Goal: Task Accomplishment & Management: Manage account settings

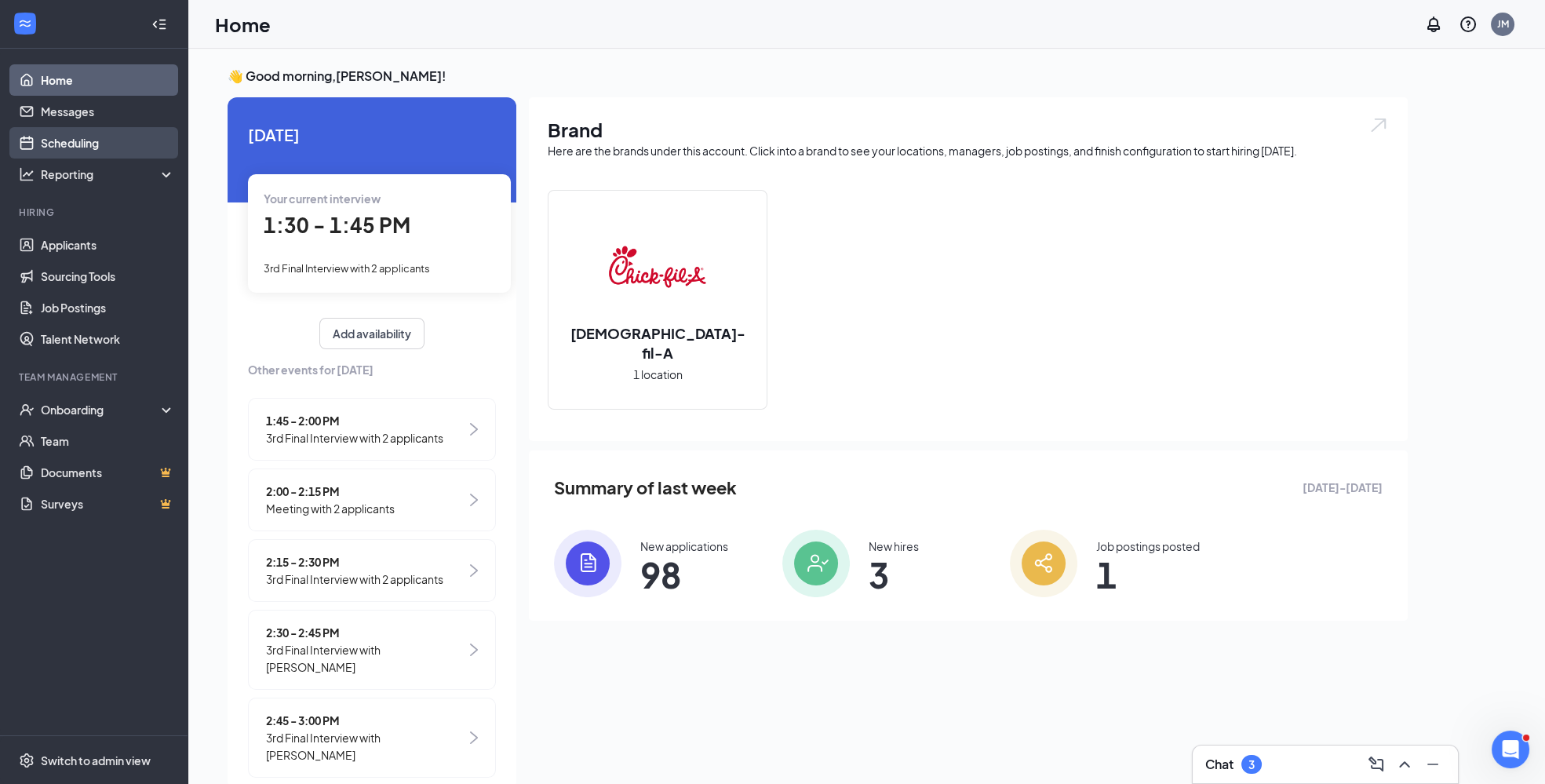
click at [89, 149] on link "Scheduling" at bounding box center [108, 143] width 134 height 32
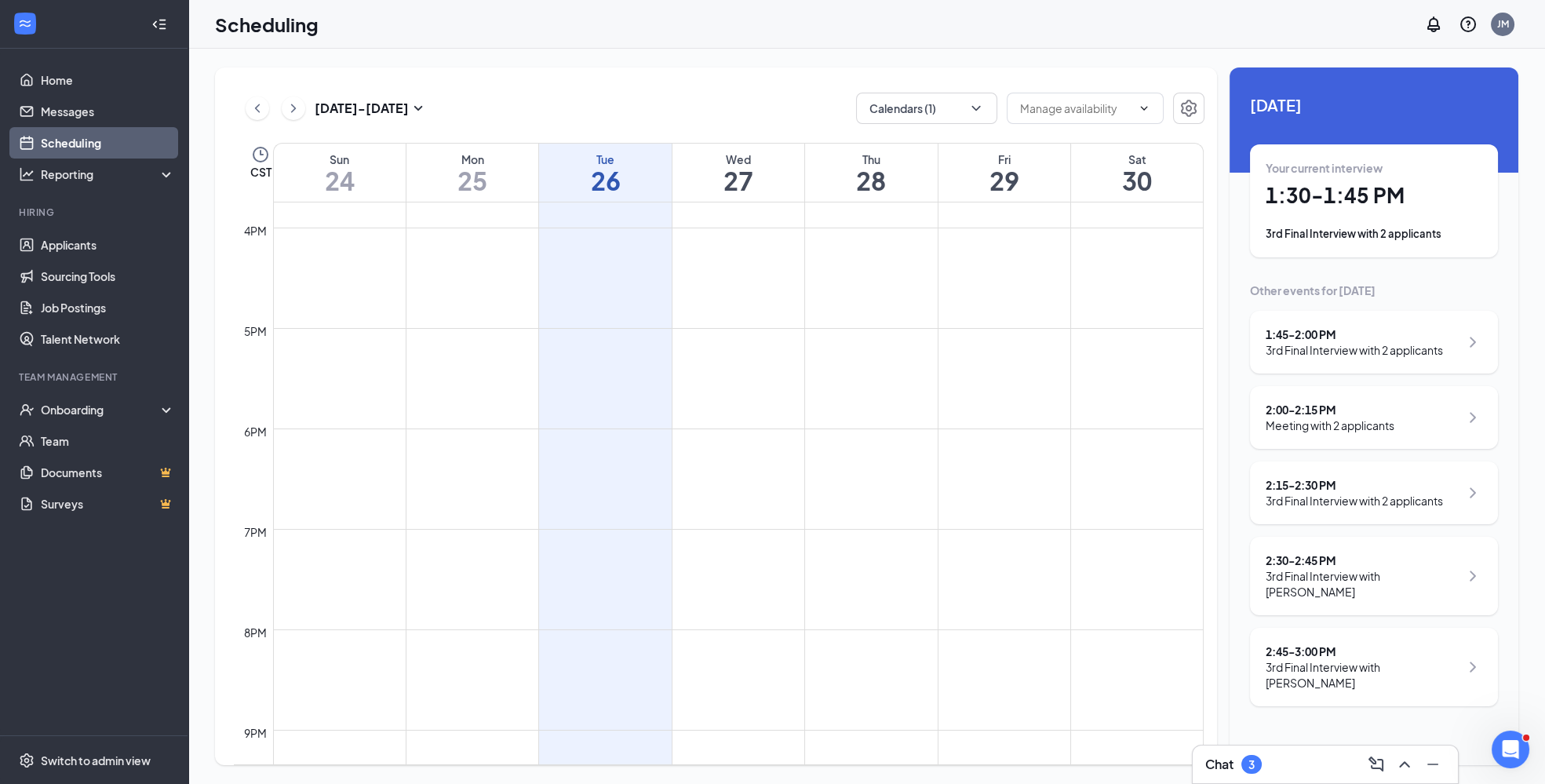
scroll to position [1614, 0]
click at [976, 117] on button "Calendars (1)" at bounding box center [926, 108] width 141 height 32
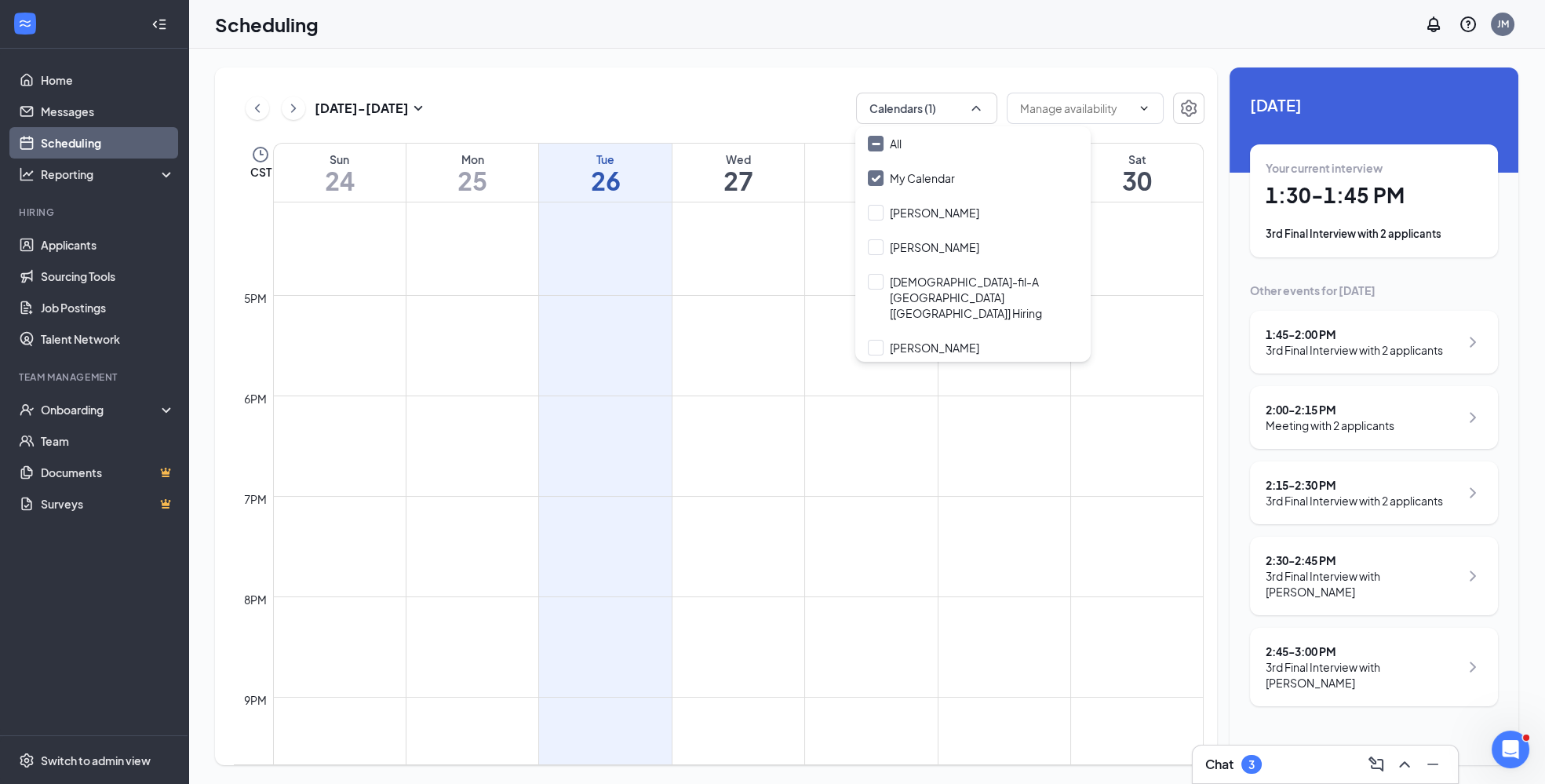
click at [878, 374] on input "[PERSON_NAME]" at bounding box center [923, 382] width 111 height 16
checkbox input "true"
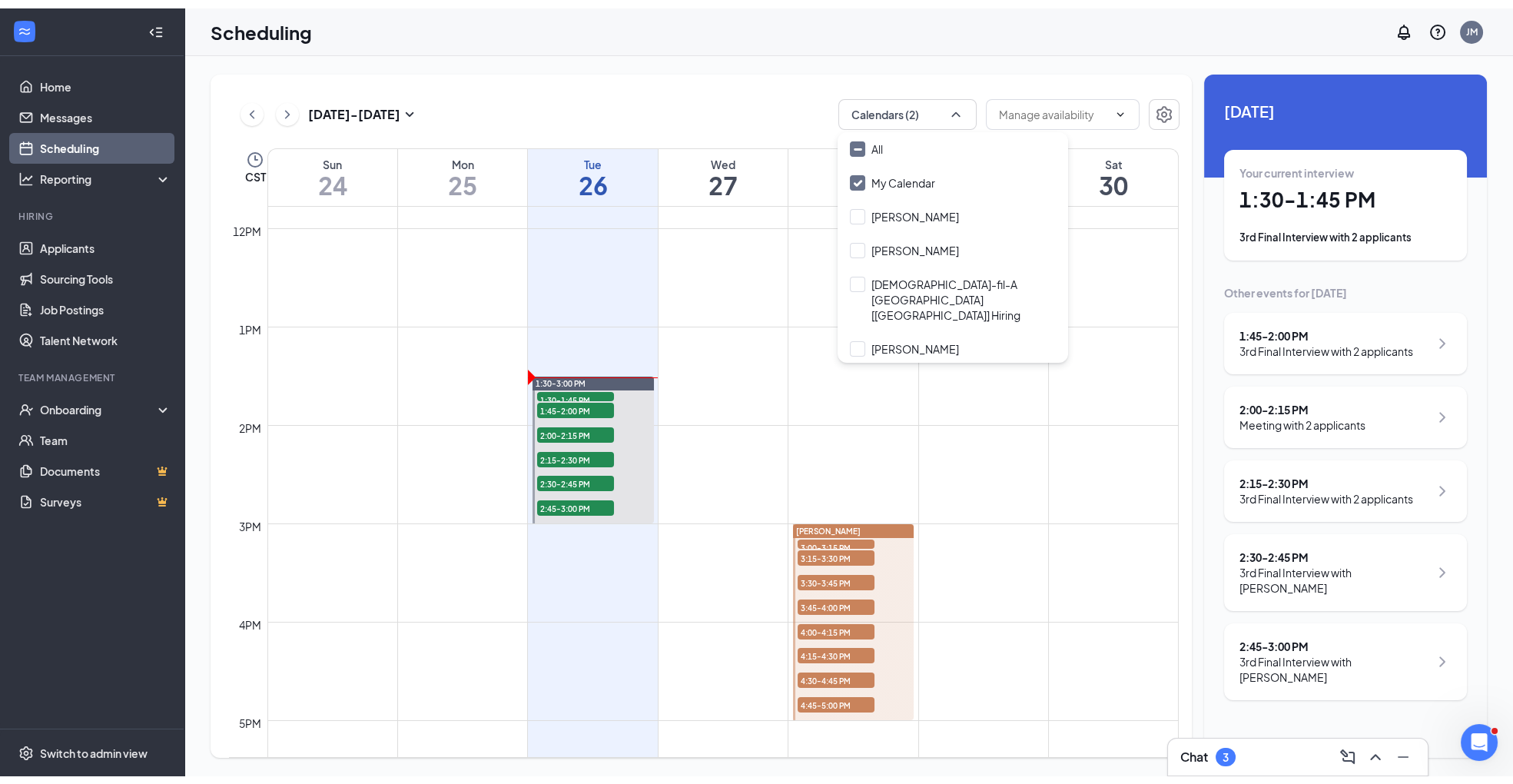
scroll to position [1160, 0]
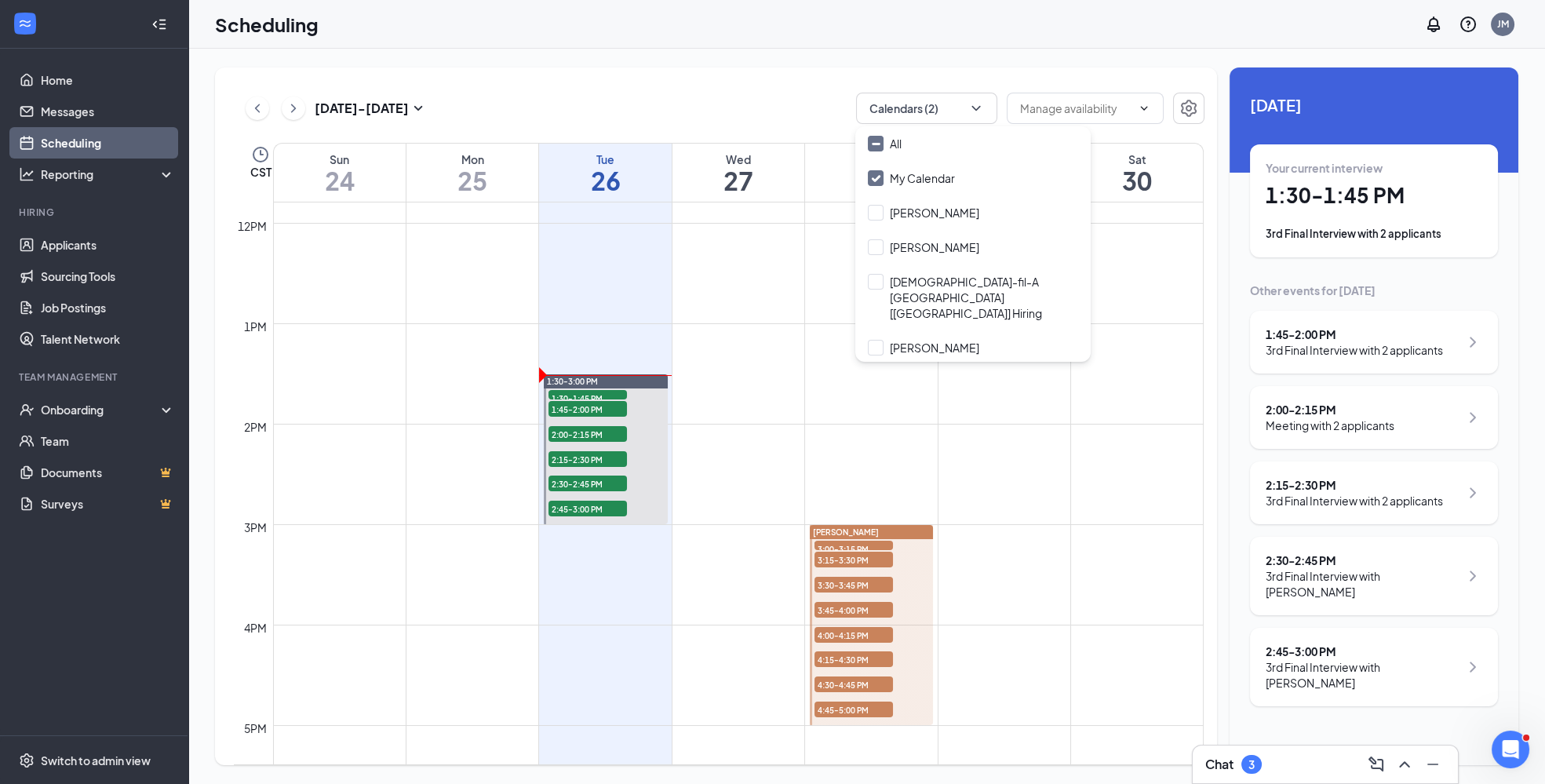
click at [871, 634] on span "4:00-4:15 PM" at bounding box center [854, 634] width 79 height 16
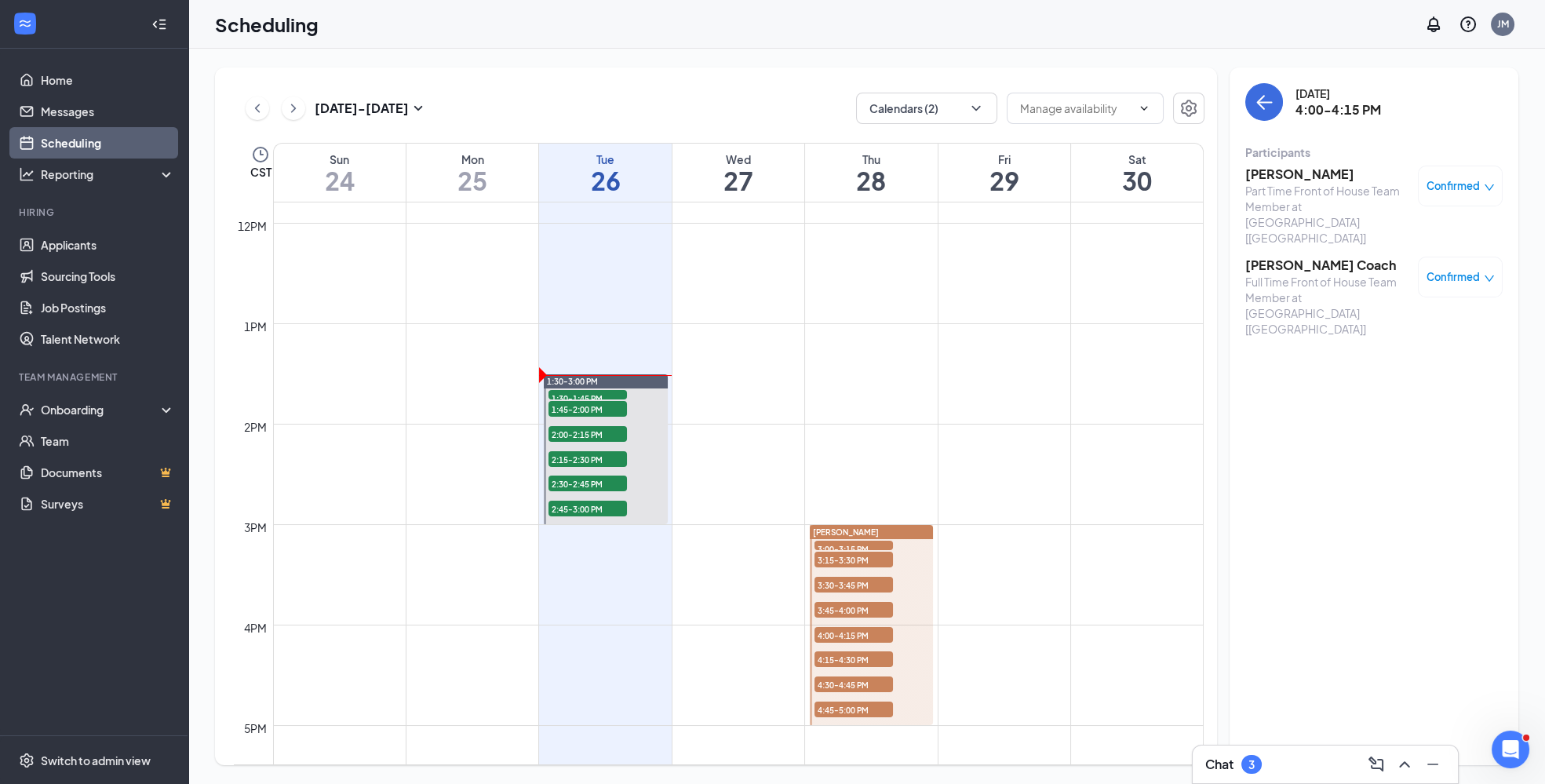
click at [880, 661] on span "4:15-4:30 PM" at bounding box center [854, 659] width 79 height 16
click at [881, 682] on span "4:30-4:45 PM" at bounding box center [854, 684] width 79 height 16
click at [877, 711] on span "4:45-5:00 PM" at bounding box center [854, 710] width 79 height 16
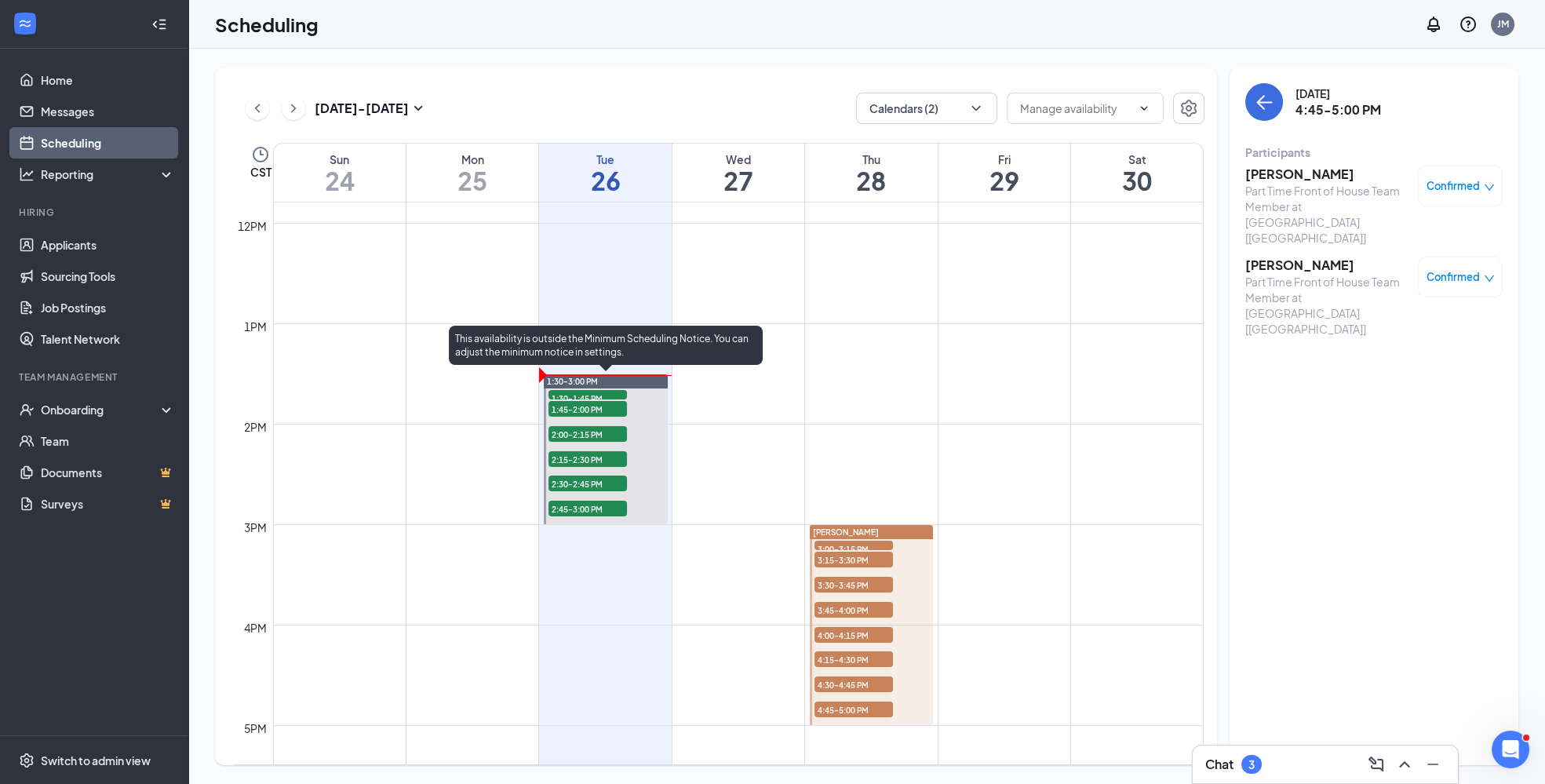
click at [615, 396] on span "1:30-1:45 PM" at bounding box center [588, 398] width 79 height 16
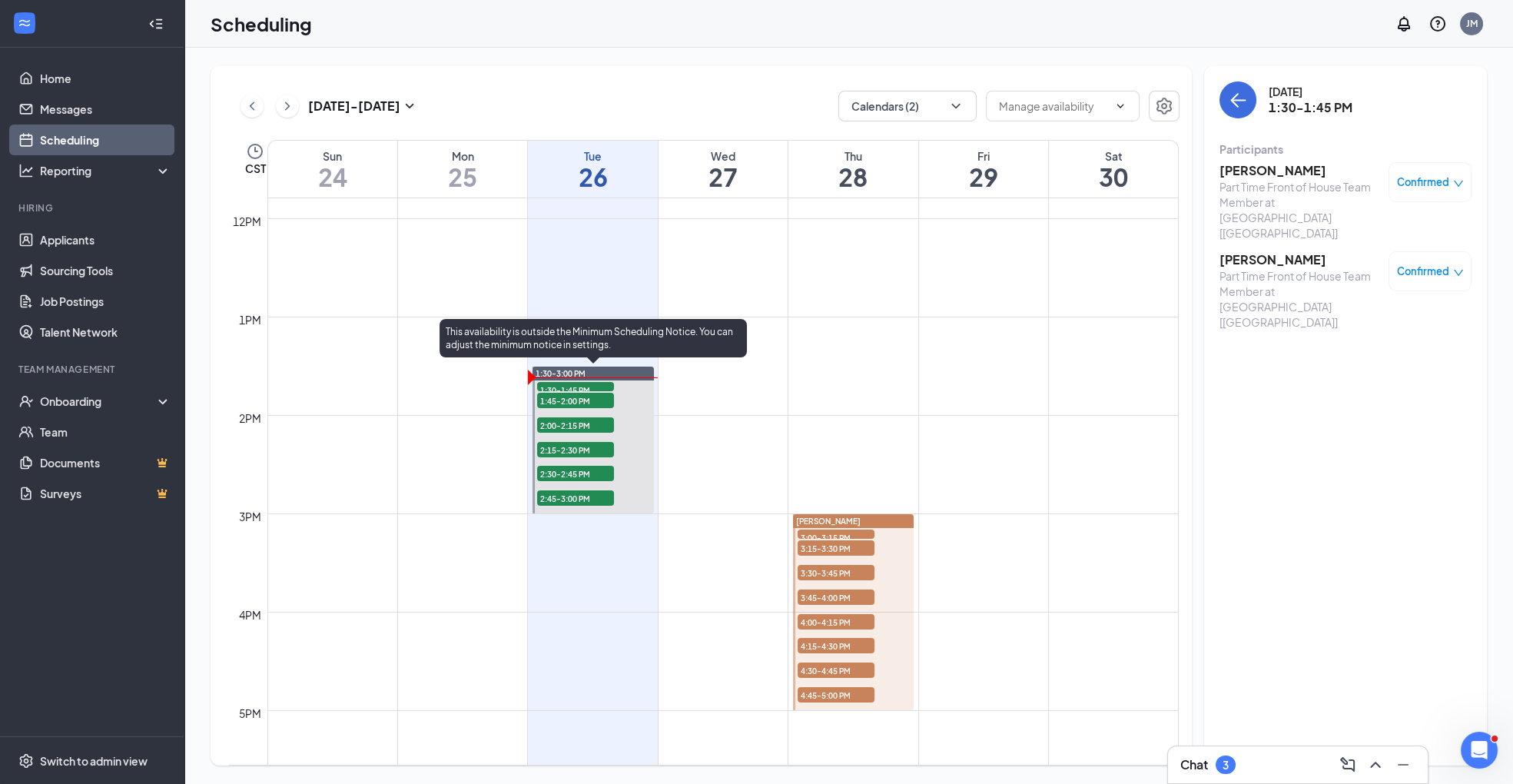
click at [570, 401] on span "1:45-2:00 PM" at bounding box center [576, 400] width 77 height 15
click at [571, 386] on span "1:30-1:45 PM" at bounding box center [576, 390] width 77 height 15
click at [585, 400] on span "1:45-2:00 PM" at bounding box center [576, 400] width 77 height 15
click at [579, 401] on span "1:45-2:00 PM" at bounding box center [576, 400] width 77 height 15
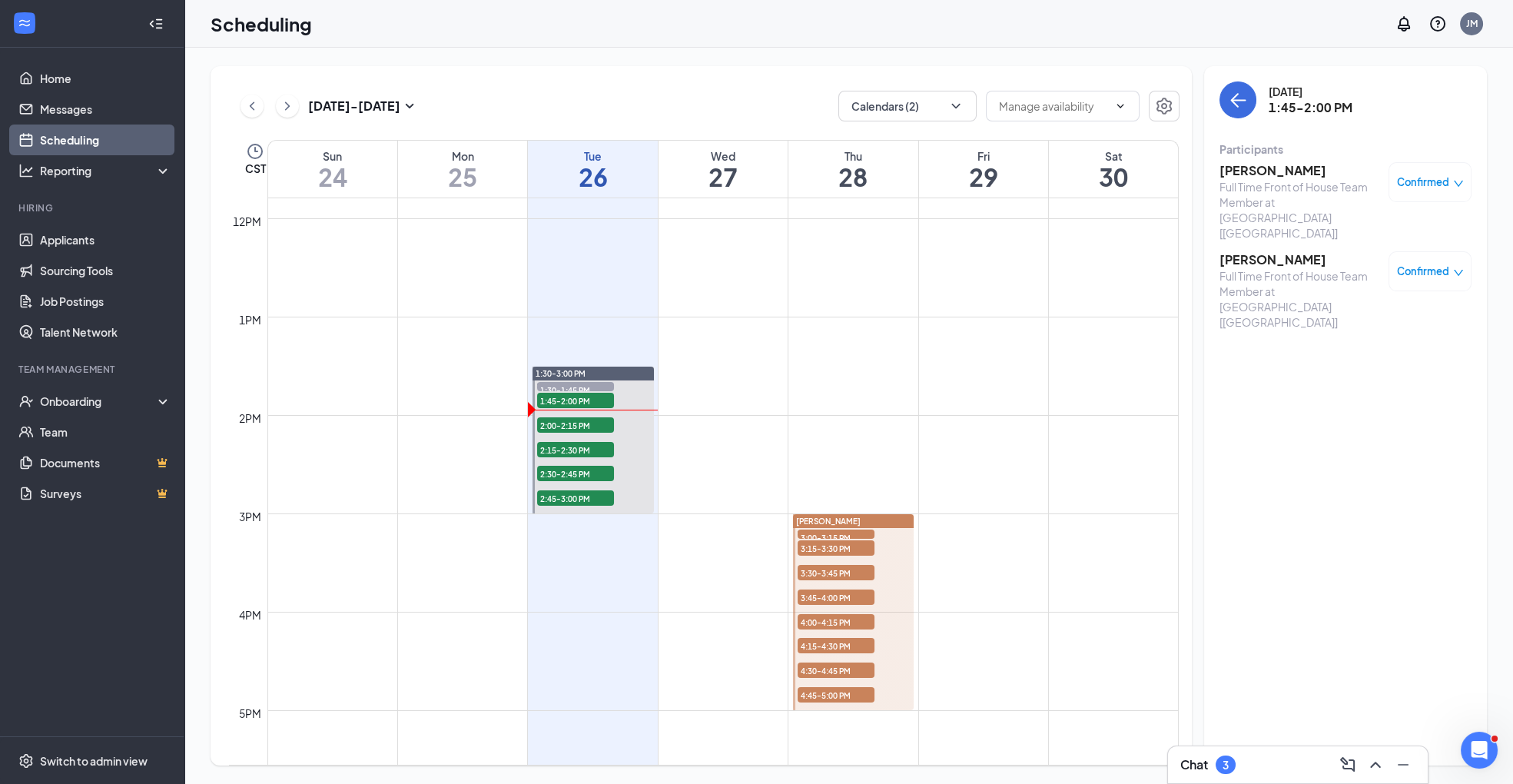
click at [1438, 183] on span "Confirmed" at bounding box center [1423, 183] width 52 height 15
click at [1407, 284] on span "Mark as no-show" at bounding box center [1385, 284] width 86 height 17
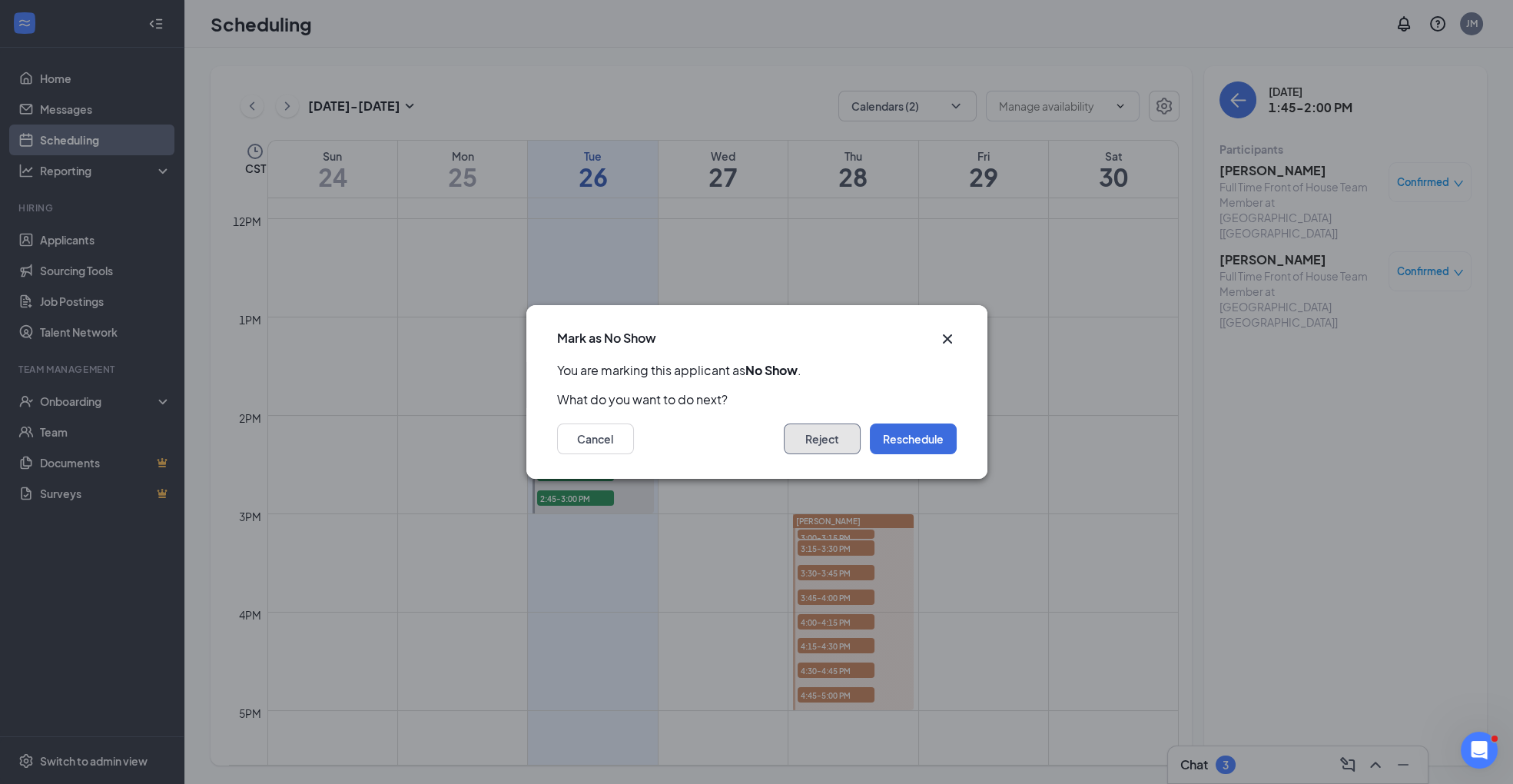
click at [832, 439] on button "Reject" at bounding box center [823, 439] width 77 height 31
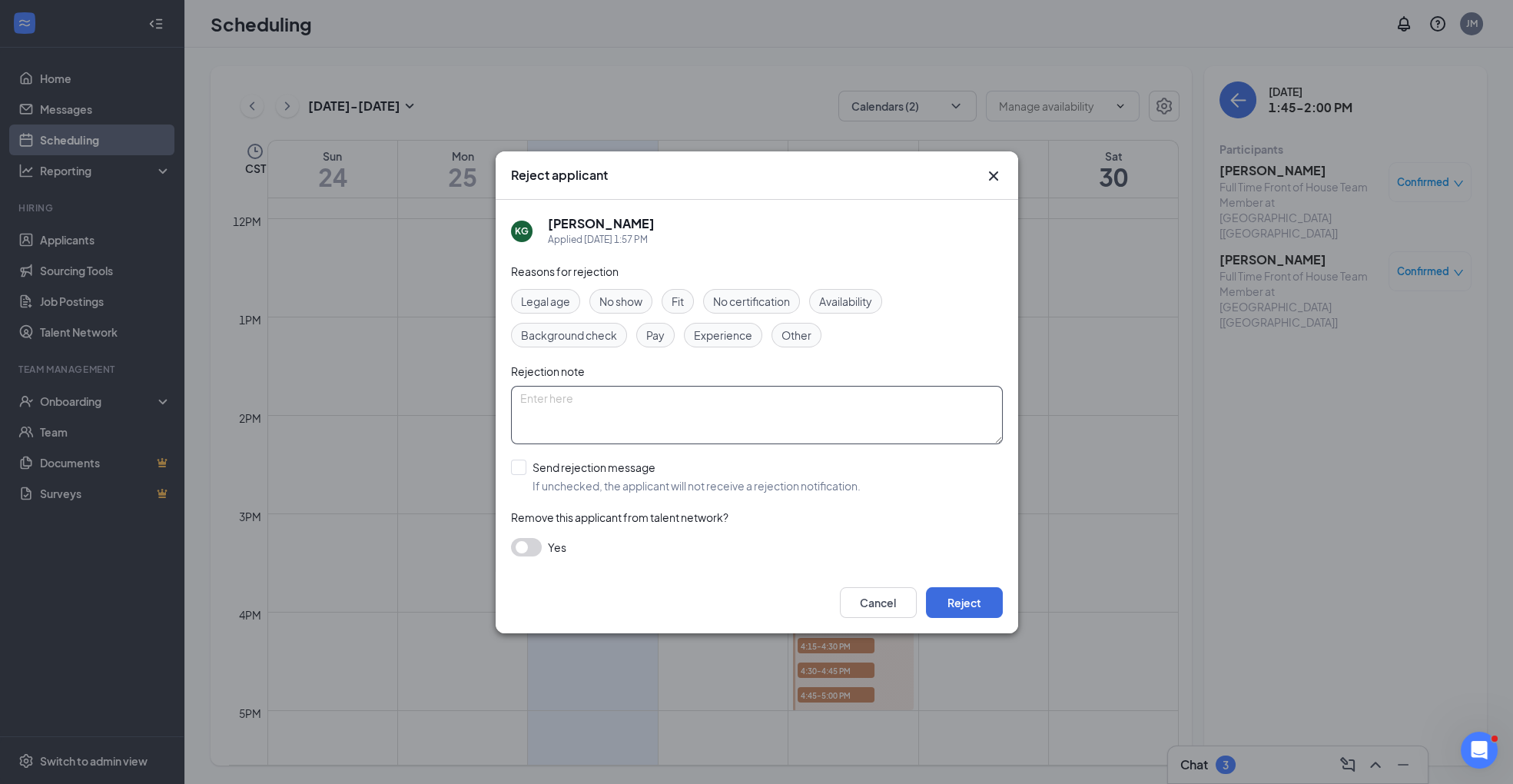
click at [652, 416] on textarea at bounding box center [757, 415] width 492 height 58
type textarea "no sho"
click at [520, 463] on input "Send rejection message If unchecked, the applicant will not receive a rejection…" at bounding box center [686, 476] width 350 height 33
checkbox input "true"
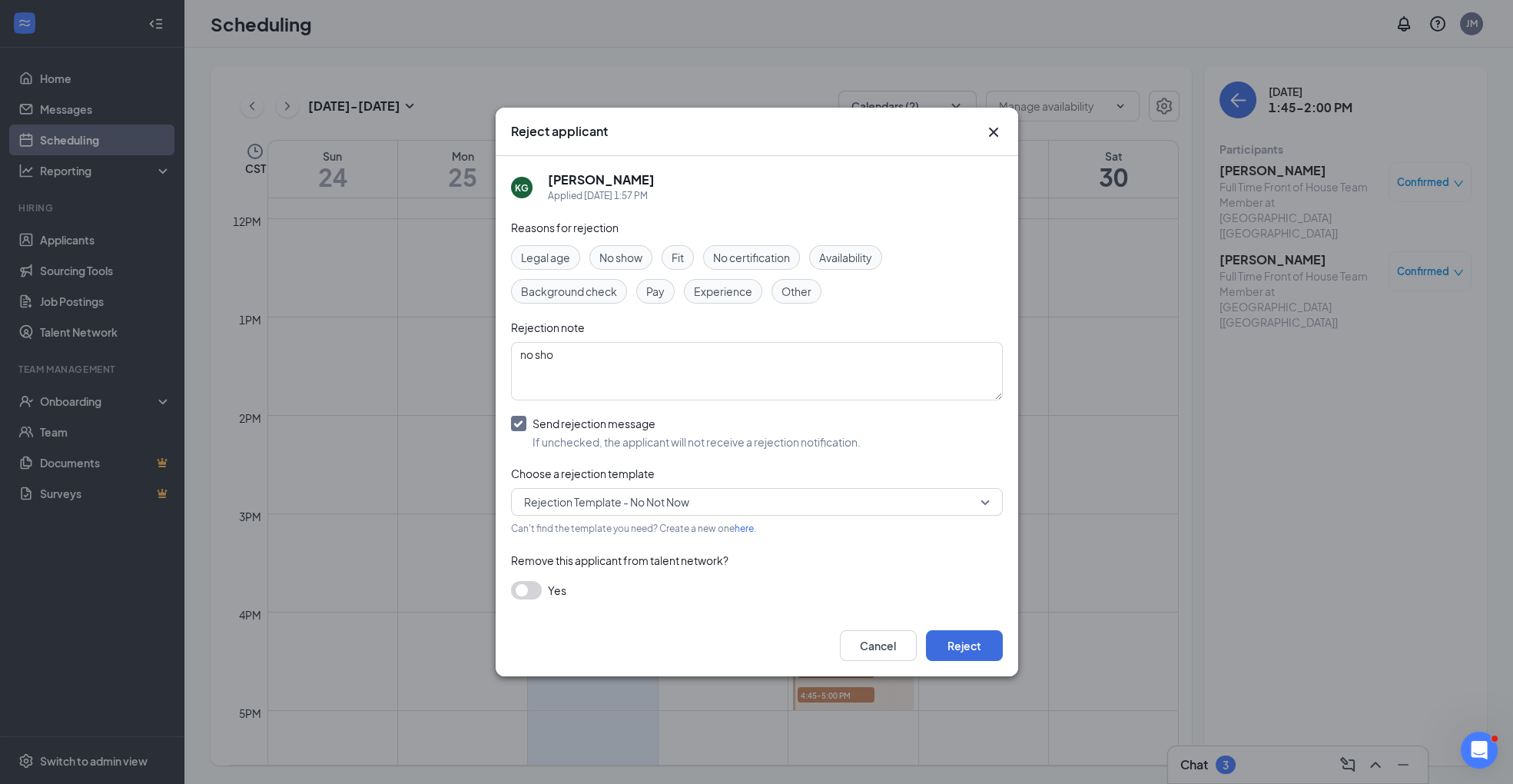
click at [624, 504] on span "Rejection Template - No Not Now" at bounding box center [607, 501] width 165 height 23
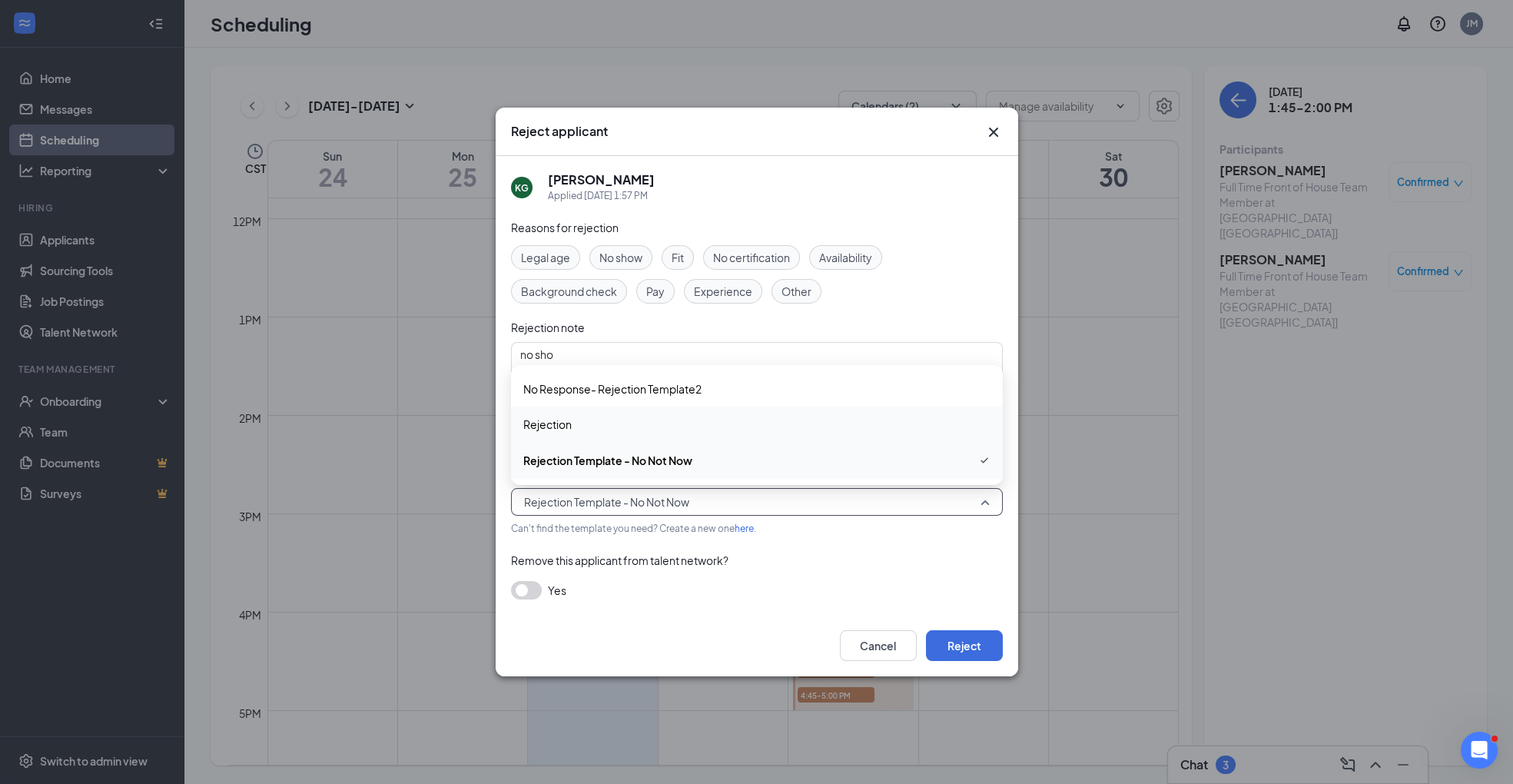
click at [631, 423] on span "Rejection" at bounding box center [757, 424] width 467 height 17
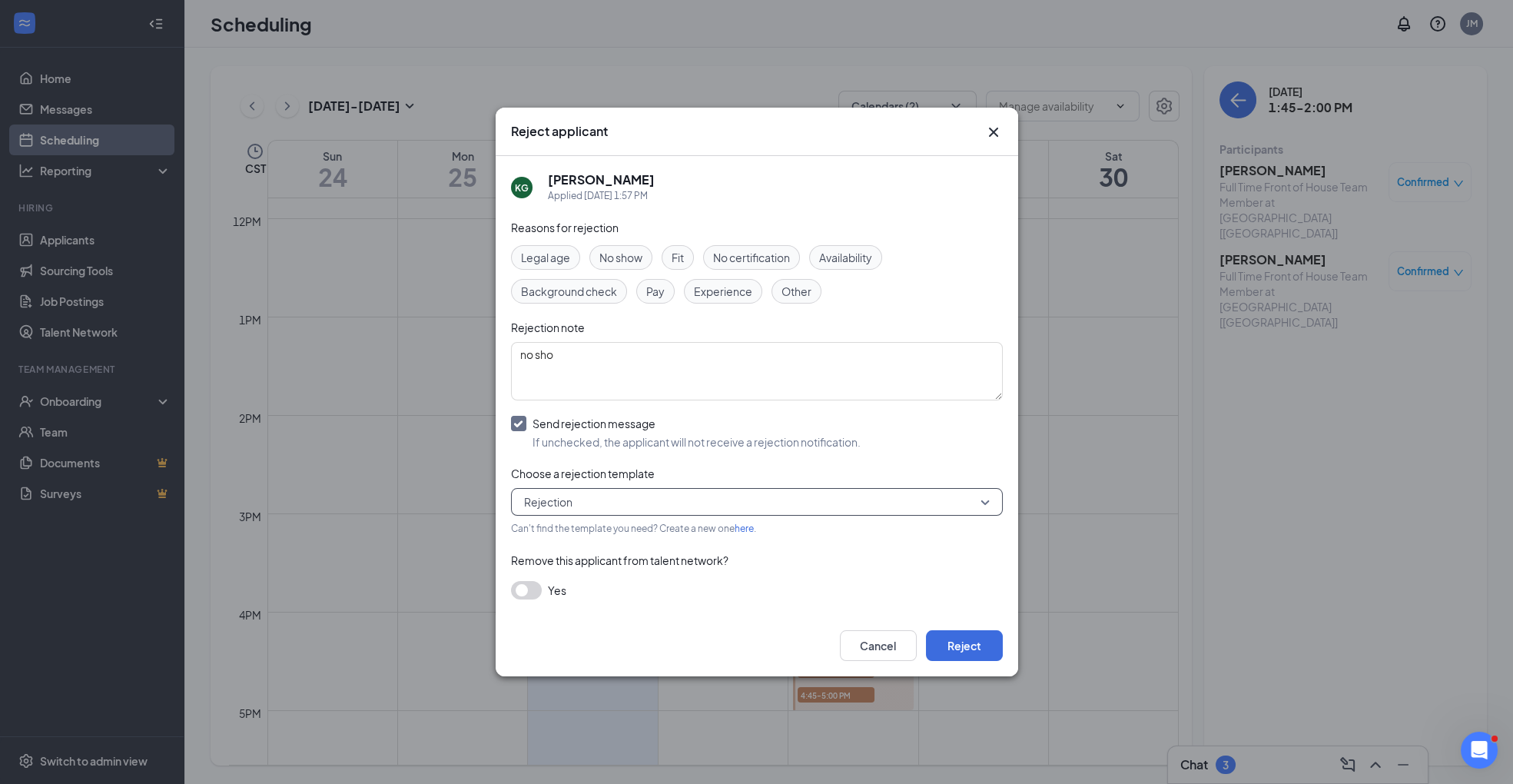
click at [796, 293] on span "Other" at bounding box center [796, 291] width 30 height 17
click at [976, 645] on button "Reject" at bounding box center [964, 645] width 77 height 31
